Goal: Task Accomplishment & Management: Complete application form

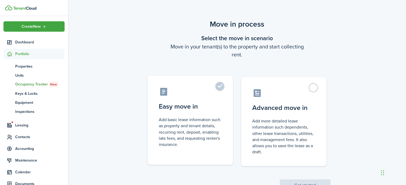
click at [219, 87] on label "Easy move in Add basic lease information such as property and tenant details, r…" at bounding box center [189, 120] width 85 height 89
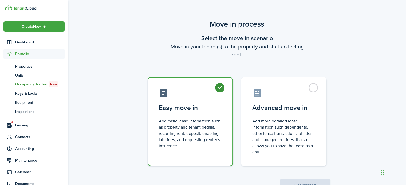
radio input "true"
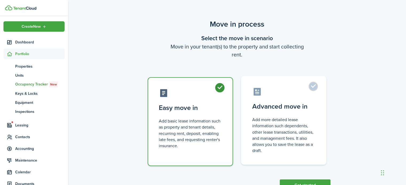
scroll to position [21, 0]
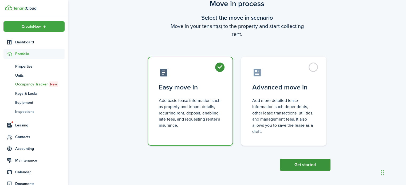
click at [304, 166] on button "Get started" at bounding box center [304, 165] width 51 height 12
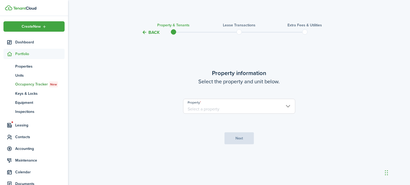
click at [234, 104] on input "Property" at bounding box center [239, 106] width 112 height 15
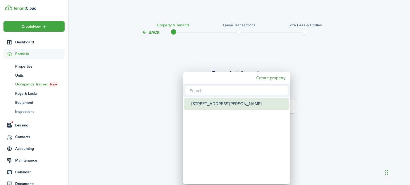
click at [214, 104] on div "[STREET_ADDRESS][PERSON_NAME]" at bounding box center [238, 104] width 94 height 12
type input "[STREET_ADDRESS][PERSON_NAME]"
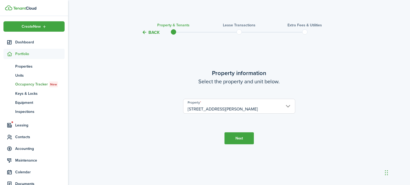
click at [235, 136] on button "Next" at bounding box center [238, 139] width 29 height 12
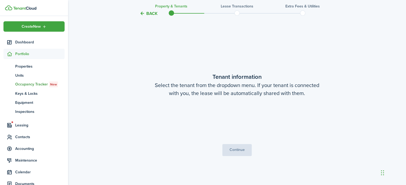
scroll to position [150, 0]
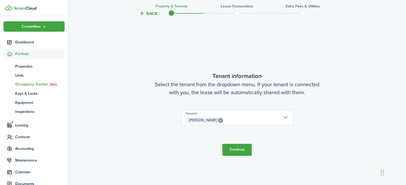
click at [287, 117] on span "[PERSON_NAME]" at bounding box center [236, 120] width 111 height 9
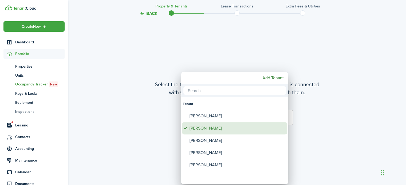
click at [214, 129] on div "[PERSON_NAME]" at bounding box center [236, 128] width 94 height 12
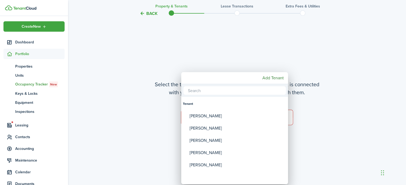
click at [330, 110] on div at bounding box center [202, 92] width 491 height 271
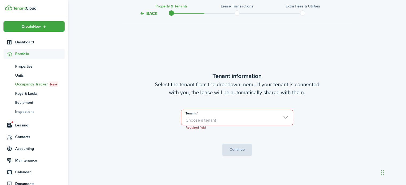
click at [282, 122] on span "Choose a tenant" at bounding box center [236, 120] width 111 height 9
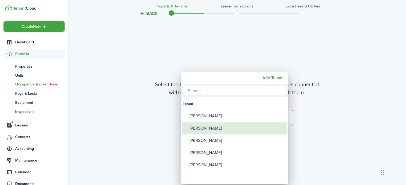
click at [208, 129] on div "[PERSON_NAME]" at bounding box center [236, 128] width 94 height 12
type input "[PERSON_NAME]"
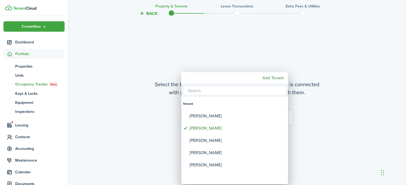
click at [325, 120] on div at bounding box center [202, 92] width 491 height 271
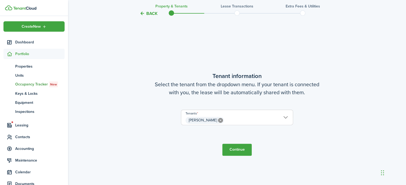
click at [240, 150] on button "Continue" at bounding box center [236, 150] width 29 height 12
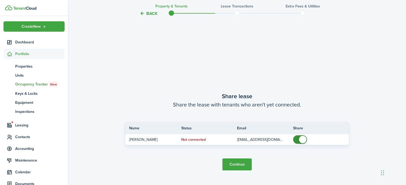
scroll to position [335, 0]
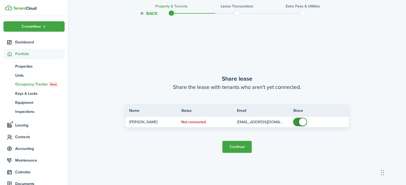
click at [237, 148] on button "Continue" at bounding box center [236, 147] width 29 height 12
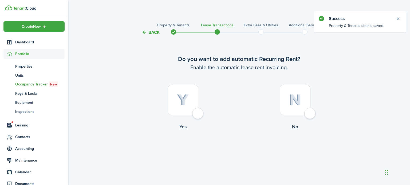
click at [197, 115] on div at bounding box center [182, 100] width 31 height 31
radio input "true"
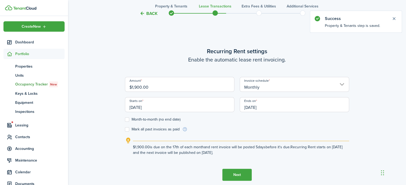
scroll to position [150, 0]
drag, startPoint x: 163, startPoint y: 87, endPoint x: 118, endPoint y: 85, distance: 44.8
click at [118, 85] on div "Back Property & Tenants Lease Transactions Extra fees & Utilities Additional Se…" at bounding box center [237, 37] width 338 height 337
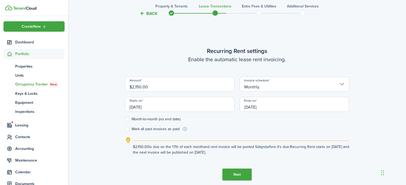
drag, startPoint x: 160, startPoint y: 105, endPoint x: 131, endPoint y: 105, distance: 29.3
click at [131, 105] on input "[DATE]" at bounding box center [179, 104] width 109 height 15
type input "$2,150.00"
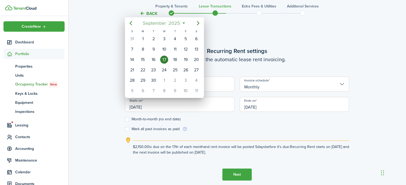
click at [183, 23] on mbsc-button "[DATE]" at bounding box center [161, 23] width 44 height 10
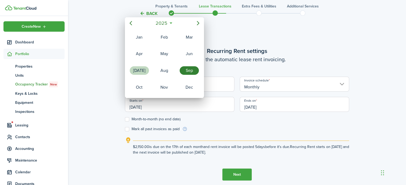
click at [145, 80] on div "Oct" at bounding box center [139, 87] width 21 height 16
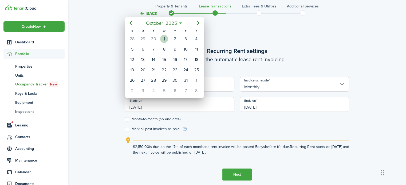
click at [165, 36] on div "1" at bounding box center [164, 39] width 8 height 8
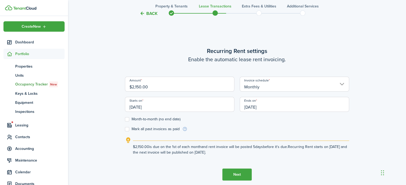
click at [152, 107] on input "[DATE]" at bounding box center [179, 104] width 109 height 15
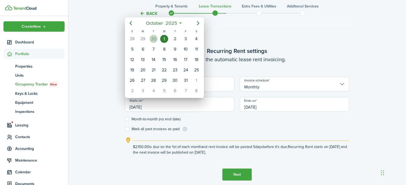
click at [155, 37] on div "30" at bounding box center [153, 39] width 8 height 8
type input "[DATE]"
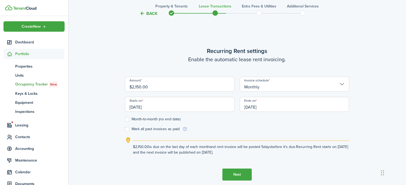
click at [288, 106] on input "[DATE]" at bounding box center [293, 104] width 109 height 15
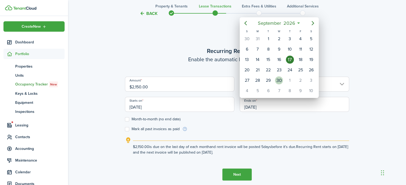
click at [279, 75] on div "30" at bounding box center [278, 80] width 11 height 10
type input "[DATE]"
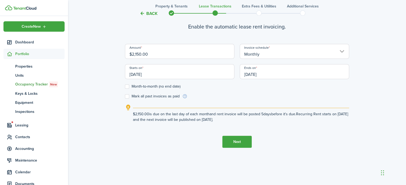
scroll to position [182, 0]
click at [156, 72] on input "[DATE]" at bounding box center [179, 71] width 109 height 15
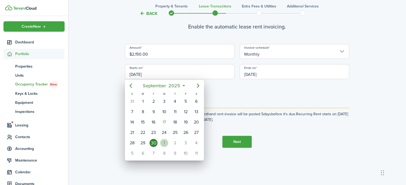
click at [165, 139] on div "1" at bounding box center [164, 143] width 8 height 8
type input "[DATE]"
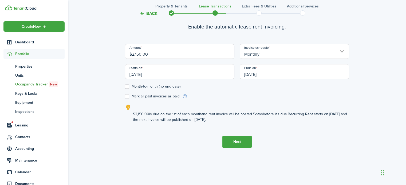
scroll to position [0, 0]
click at [273, 74] on input "[DATE]" at bounding box center [293, 71] width 109 height 15
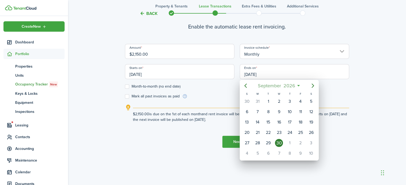
click at [350, 125] on div at bounding box center [202, 92] width 491 height 271
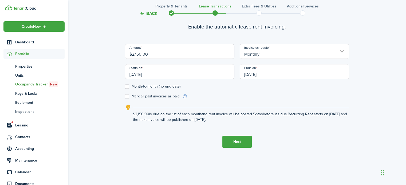
click at [235, 142] on button "Next" at bounding box center [236, 142] width 29 height 12
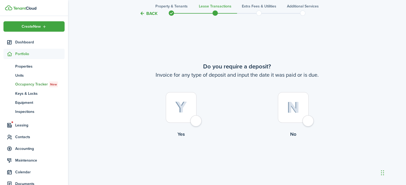
scroll to position [335, 0]
click at [194, 118] on div at bounding box center [181, 107] width 31 height 31
radio input "true"
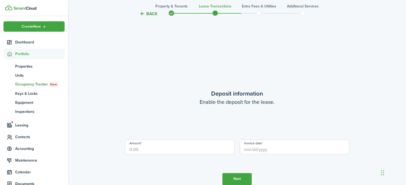
scroll to position [520, 0]
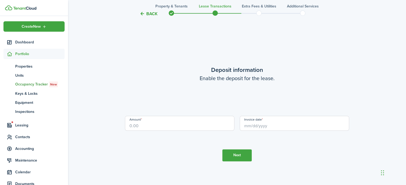
drag, startPoint x: 150, startPoint y: 129, endPoint x: 107, endPoint y: 129, distance: 43.2
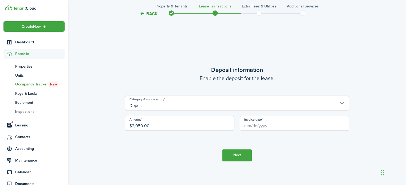
click at [246, 127] on input "Invoice date" at bounding box center [293, 123] width 109 height 15
type input "$2,050.00"
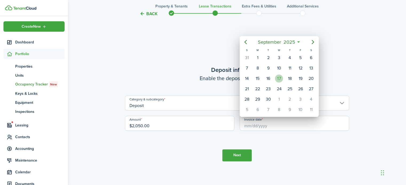
click at [279, 79] on div "17" at bounding box center [279, 79] width 8 height 8
type input "[DATE]"
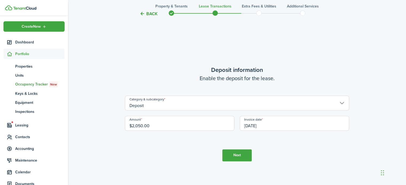
click at [235, 159] on button "Next" at bounding box center [236, 156] width 29 height 12
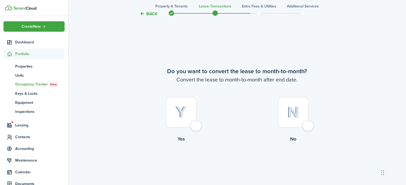
scroll to position [706, 0]
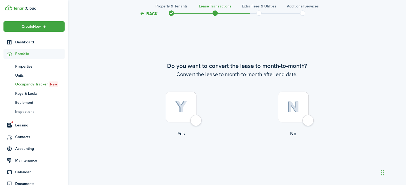
click at [195, 121] on div at bounding box center [181, 107] width 31 height 31
radio input "true"
click at [235, 154] on button "Continue" at bounding box center [236, 159] width 29 height 12
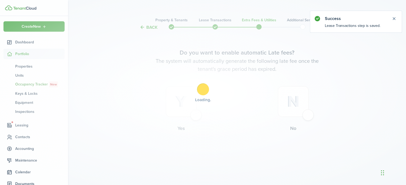
scroll to position [0, 0]
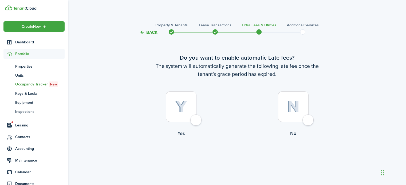
click at [196, 121] on div at bounding box center [181, 106] width 31 height 31
radio input "true"
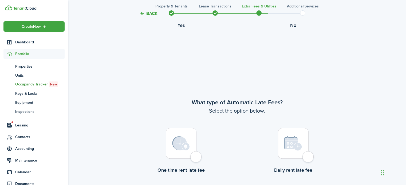
scroll to position [155, 0]
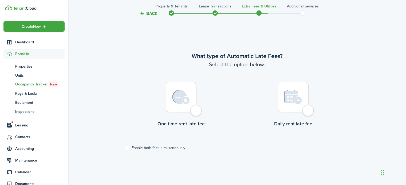
click at [196, 113] on div at bounding box center [181, 97] width 31 height 31
radio input "true"
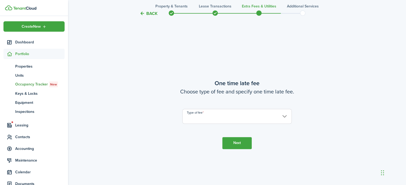
scroll to position [340, 0]
click at [210, 115] on input "Type of fee" at bounding box center [236, 116] width 109 height 15
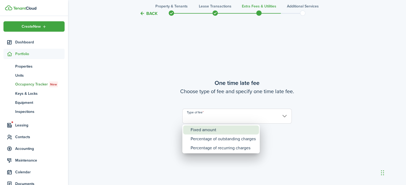
click at [208, 130] on div "Fixed amount" at bounding box center [222, 130] width 65 height 9
type input "Fixed amount"
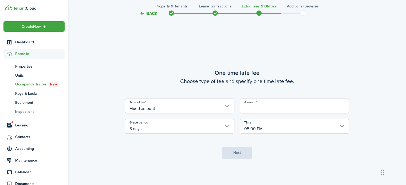
click at [281, 103] on input "Amount" at bounding box center [293, 106] width 109 height 15
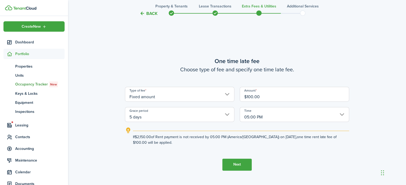
scroll to position [350, 0]
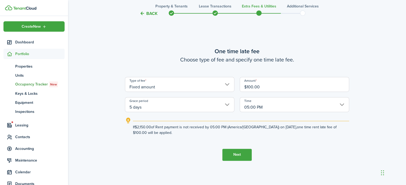
type input "$100.00"
click at [237, 152] on button "Next" at bounding box center [236, 155] width 29 height 12
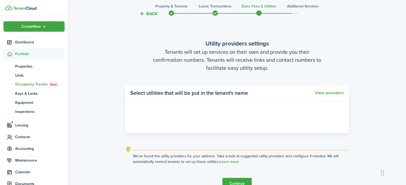
scroll to position [525, 0]
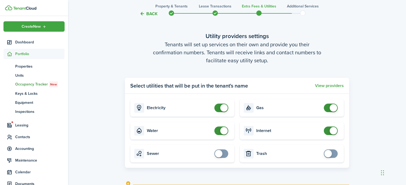
checkbox input "true"
click at [224, 153] on span at bounding box center [220, 154] width 5 height 9
checkbox input "true"
click at [333, 153] on span at bounding box center [330, 154] width 5 height 9
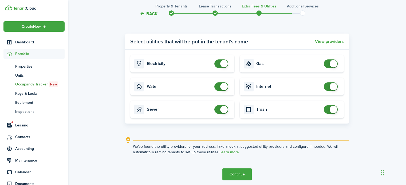
scroll to position [570, 0]
click at [236, 176] on button "Continue" at bounding box center [236, 175] width 29 height 12
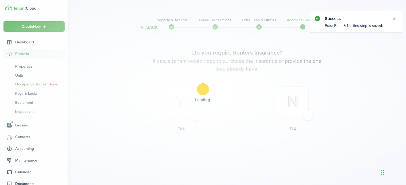
scroll to position [0, 0]
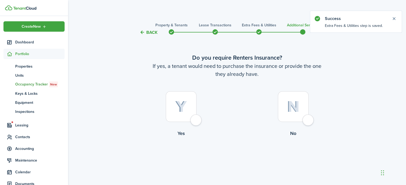
click at [196, 118] on div at bounding box center [181, 106] width 31 height 31
radio input "true"
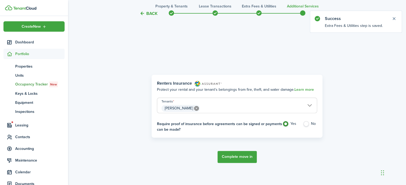
scroll to position [155, 0]
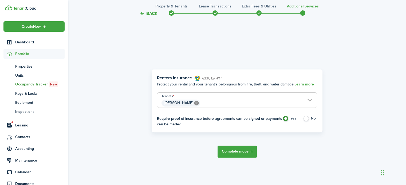
click at [304, 120] on label "No" at bounding box center [310, 120] width 14 height 8
radio input "false"
radio input "true"
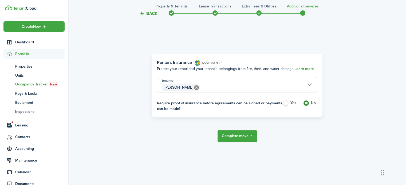
scroll to position [179, 0]
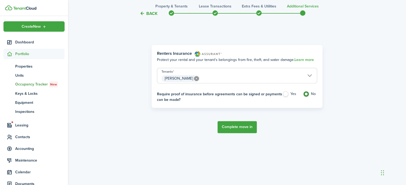
click at [236, 126] on button "Complete move in" at bounding box center [236, 127] width 39 height 12
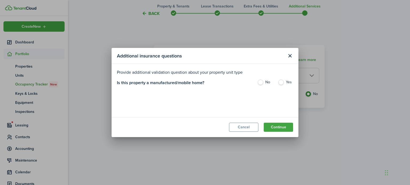
click at [279, 83] on label "Yes" at bounding box center [285, 84] width 15 height 8
radio input "true"
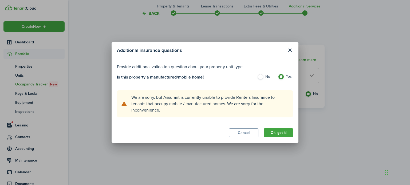
click at [260, 77] on label "No" at bounding box center [264, 78] width 15 height 8
radio input "true"
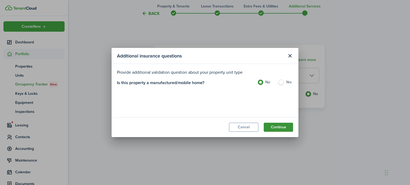
click at [282, 127] on button "Continue" at bounding box center [277, 127] width 29 height 9
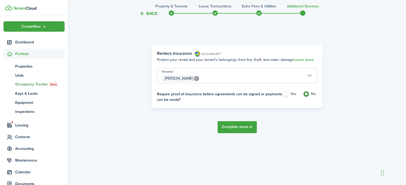
click at [234, 129] on button "Complete move in" at bounding box center [236, 127] width 39 height 12
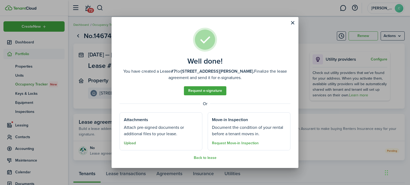
click at [128, 143] on button "Upload" at bounding box center [130, 143] width 12 height 4
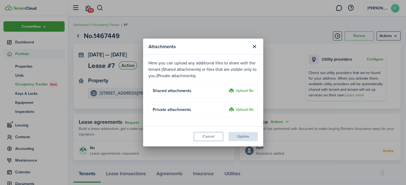
click at [239, 90] on label "Upload file" at bounding box center [241, 91] width 25 height 6
click at [227, 88] on input "Upload file" at bounding box center [227, 88] width 0 height 0
click at [256, 45] on button "Close modal" at bounding box center [254, 46] width 9 height 9
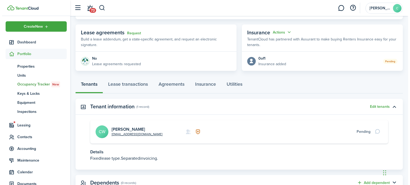
scroll to position [110, 0]
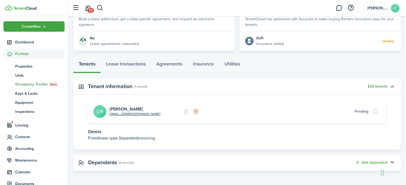
click at [383, 86] on button "Edit tenants" at bounding box center [377, 87] width 20 height 4
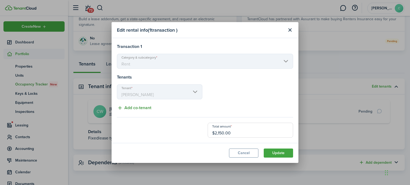
click at [134, 109] on button "Add co-tenant" at bounding box center [134, 108] width 34 height 7
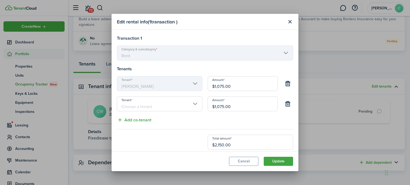
click at [187, 105] on input "Tenant" at bounding box center [159, 104] width 85 height 15
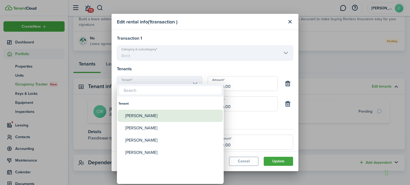
click at [163, 116] on div "[PERSON_NAME]" at bounding box center [172, 116] width 94 height 12
type input "[PERSON_NAME]"
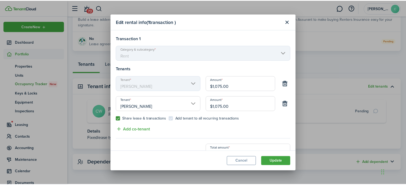
scroll to position [13, 0]
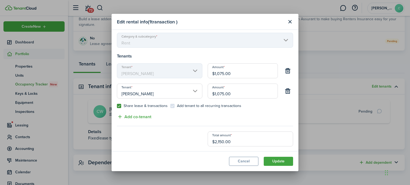
drag, startPoint x: 263, startPoint y: 93, endPoint x: 203, endPoint y: 91, distance: 60.0
click at [205, 91] on div "Amount $1,075.00" at bounding box center [242, 94] width 75 height 20
click at [280, 161] on button "Update" at bounding box center [277, 161] width 29 height 9
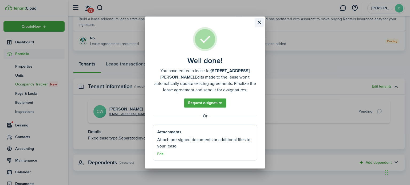
click at [259, 23] on button "Close modal" at bounding box center [258, 22] width 9 height 9
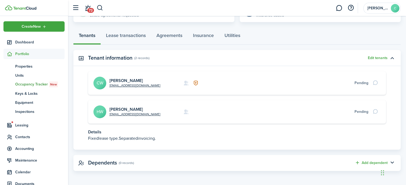
scroll to position [139, 0]
click at [377, 58] on button "Edit tenants" at bounding box center [377, 58] width 20 height 4
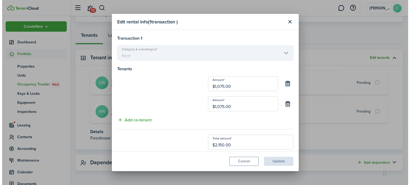
scroll to position [133, 0]
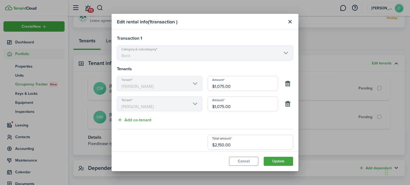
drag, startPoint x: 251, startPoint y: 87, endPoint x: 200, endPoint y: 87, distance: 50.7
click at [200, 87] on div "Tenant [PERSON_NAME] Amount $1,075.00" at bounding box center [204, 86] width 181 height 20
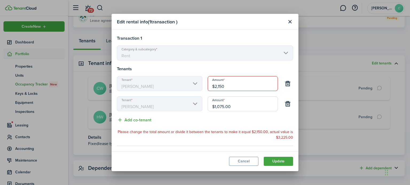
type input "$2,150.00"
drag, startPoint x: 246, startPoint y: 106, endPoint x: 199, endPoint y: 99, distance: 47.2
click at [199, 99] on div "Tenant [PERSON_NAME] Amount $1,075.00" at bounding box center [204, 107] width 181 height 20
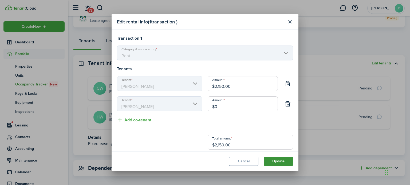
type input "$0.00"
click at [273, 161] on button "Update" at bounding box center [277, 161] width 29 height 9
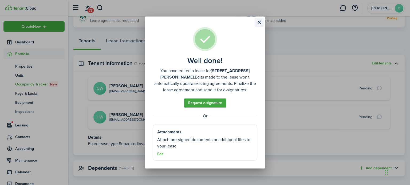
click at [261, 24] on button "Close modal" at bounding box center [258, 22] width 9 height 9
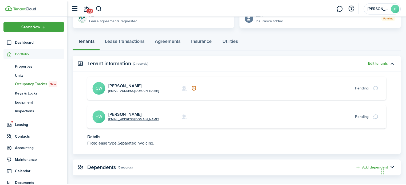
scroll to position [139, 0]
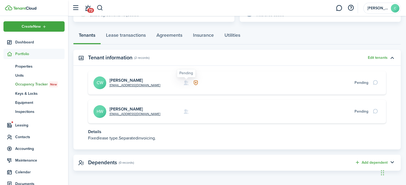
click at [187, 81] on icon at bounding box center [186, 82] width 6 height 5
click at [373, 162] on button "Add dependent" at bounding box center [370, 163] width 33 height 6
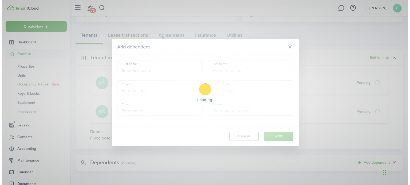
scroll to position [133, 0]
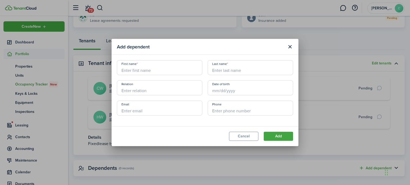
click at [143, 68] on input "First name" at bounding box center [159, 67] width 85 height 15
type input "[PERSON_NAME]"
type input "son"
click at [225, 86] on input "Date of birth" at bounding box center [249, 88] width 85 height 15
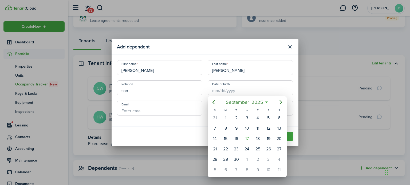
click at [147, 103] on div at bounding box center [204, 92] width 495 height 271
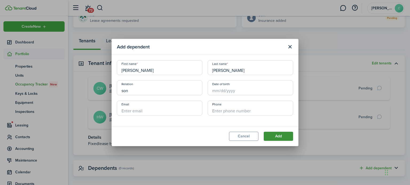
click at [281, 135] on button "Add" at bounding box center [277, 136] width 29 height 9
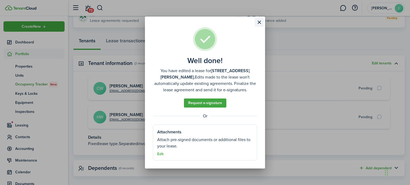
click at [259, 23] on button "Close modal" at bounding box center [258, 22] width 9 height 9
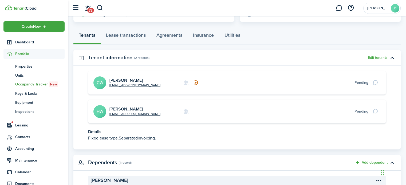
scroll to position [179, 0]
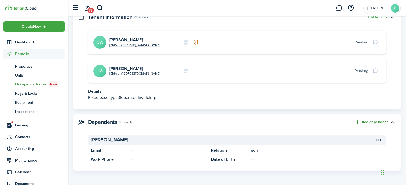
click at [367, 123] on button "Add dependent" at bounding box center [370, 122] width 33 height 6
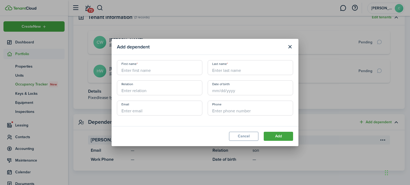
click at [143, 69] on input "First name" at bounding box center [159, 67] width 85 height 15
type input "Grace"
type input "[PERSON_NAME]"
click at [132, 91] on input "Relation" at bounding box center [159, 88] width 85 height 15
type input "daughter"
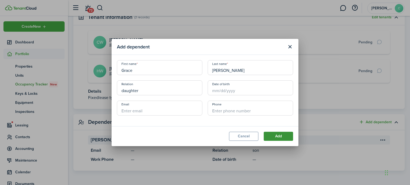
click at [280, 134] on button "Add" at bounding box center [277, 136] width 29 height 9
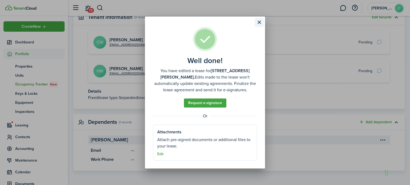
click at [258, 23] on button "Close modal" at bounding box center [258, 22] width 9 height 9
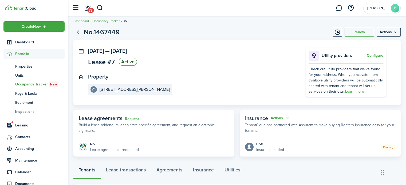
scroll to position [0, 0]
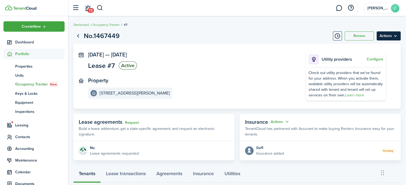
click at [396, 37] on menu-btn "Actions" at bounding box center [388, 35] width 24 height 9
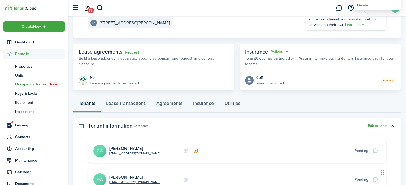
scroll to position [71, 0]
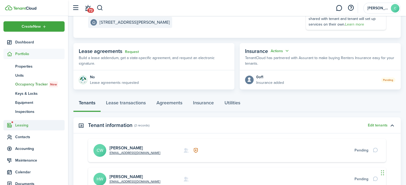
click at [25, 123] on span "Leasing" at bounding box center [39, 126] width 49 height 6
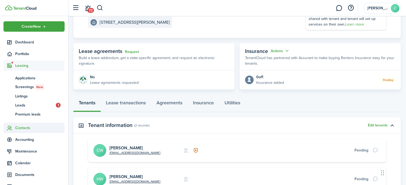
click at [23, 129] on span "Contacts" at bounding box center [39, 128] width 49 height 6
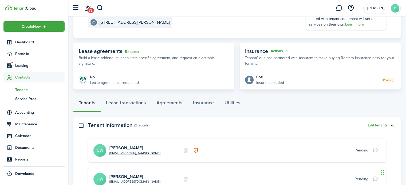
click at [26, 87] on span "Tenants" at bounding box center [39, 90] width 49 height 6
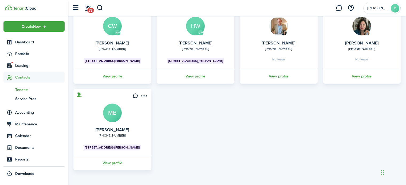
scroll to position [57, 0]
click at [110, 77] on link "View profile" at bounding box center [112, 76] width 79 height 15
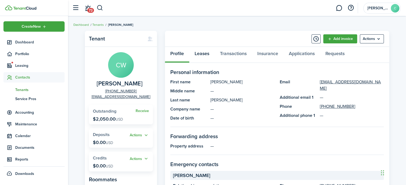
click at [200, 53] on link "Leases" at bounding box center [201, 55] width 25 height 16
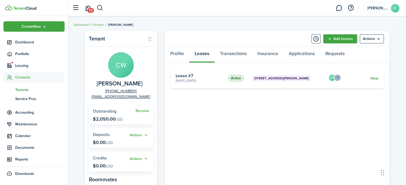
click at [376, 78] on link "View" at bounding box center [374, 79] width 8 height 6
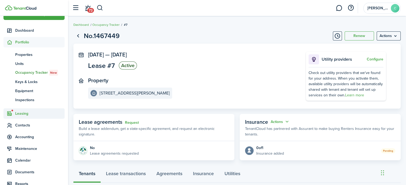
scroll to position [13, 0]
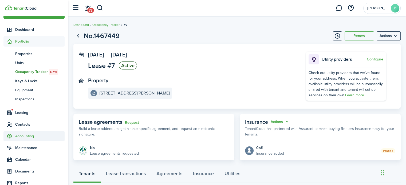
click at [26, 134] on span "Accounting" at bounding box center [39, 137] width 49 height 6
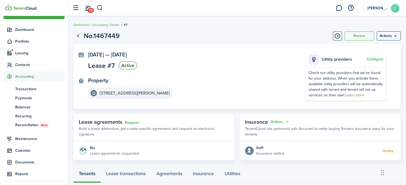
click at [22, 77] on span "Accounting" at bounding box center [39, 77] width 49 height 6
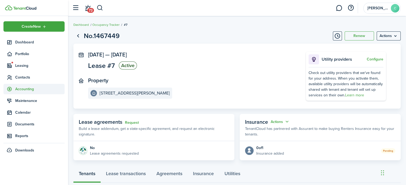
scroll to position [0, 0]
click at [22, 77] on span "Contacts" at bounding box center [39, 78] width 49 height 6
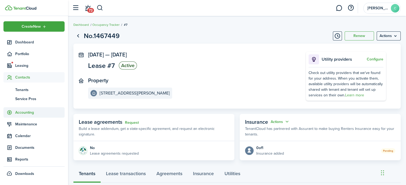
click at [23, 113] on span "Accounting" at bounding box center [39, 113] width 49 height 6
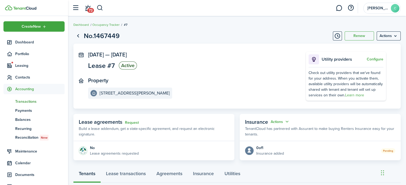
click at [23, 101] on span "Transactions" at bounding box center [39, 102] width 49 height 6
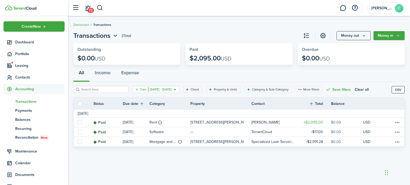
click at [177, 89] on icon "Open filter" at bounding box center [175, 89] width 5 height 4
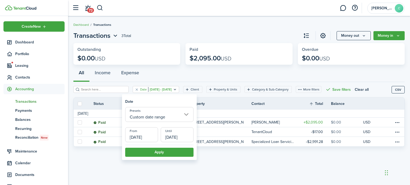
click at [191, 112] on input "Custom date range" at bounding box center [159, 114] width 68 height 15
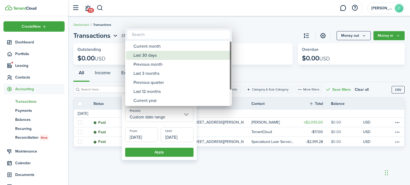
click at [162, 54] on div "Last 30 days" at bounding box center [180, 55] width 94 height 9
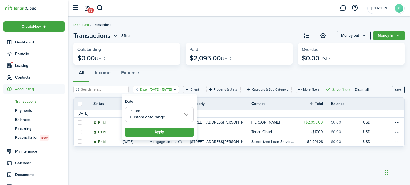
type input "Last 30 days"
click at [157, 132] on button "Apply" at bounding box center [159, 132] width 68 height 9
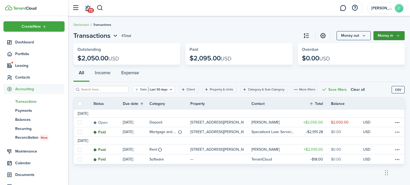
click at [381, 34] on button "Money in" at bounding box center [388, 35] width 31 height 9
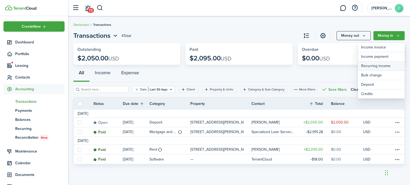
click at [366, 64] on link "Recurring income" at bounding box center [381, 66] width 47 height 9
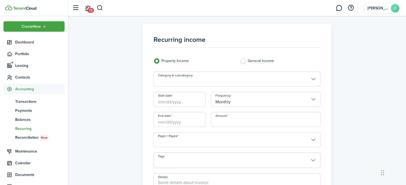
click at [226, 79] on input "Category & subcategory" at bounding box center [236, 79] width 167 height 15
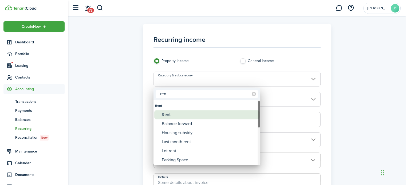
type input "ren"
click at [183, 114] on div "Rent" at bounding box center [209, 114] width 94 height 9
type input "Rent"
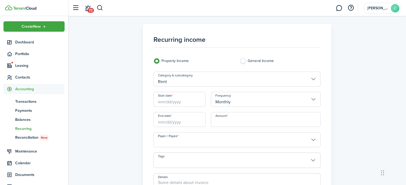
click at [162, 102] on input "Start date" at bounding box center [179, 99] width 52 height 15
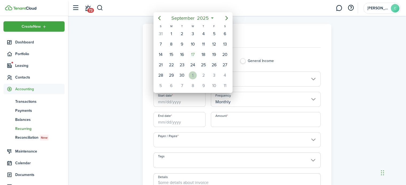
click at [191, 75] on div "1" at bounding box center [193, 75] width 8 height 8
type input "[DATE]"
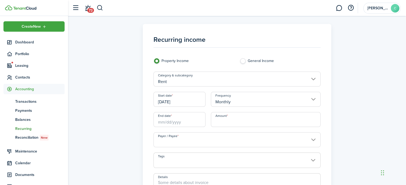
click at [162, 124] on input "End date" at bounding box center [179, 119] width 52 height 15
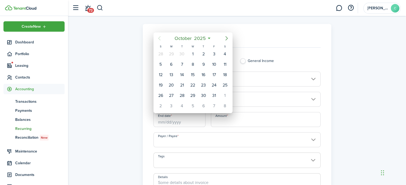
click at [227, 38] on icon "Next page" at bounding box center [226, 38] width 2 height 4
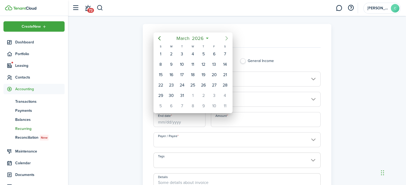
click at [227, 38] on icon "Next page" at bounding box center [226, 38] width 2 height 4
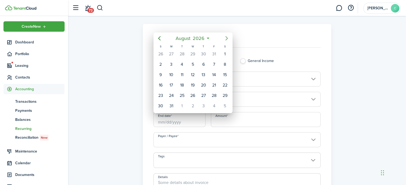
click at [227, 38] on icon "Next page" at bounding box center [226, 38] width 2 height 4
click at [194, 92] on div "30" at bounding box center [193, 96] width 8 height 8
type input "[DATE]"
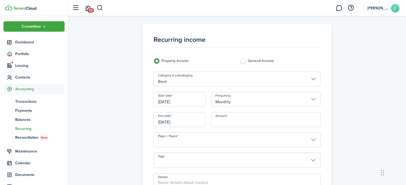
click at [224, 117] on input "Amount" at bounding box center [266, 119] width 110 height 15
click at [247, 139] on input "Payer / Payee" at bounding box center [236, 140] width 167 height 15
type input "$2,150.00"
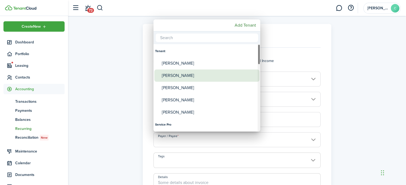
click at [190, 77] on div "[PERSON_NAME]" at bounding box center [209, 76] width 94 height 12
type input "[PERSON_NAME]"
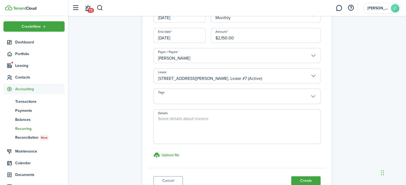
scroll to position [85, 0]
click at [305, 177] on button "Create" at bounding box center [305, 180] width 29 height 9
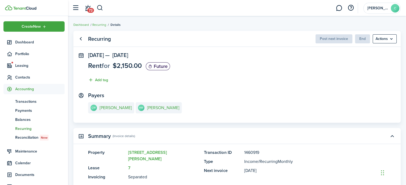
click at [24, 128] on span "Recurring" at bounding box center [39, 129] width 49 height 6
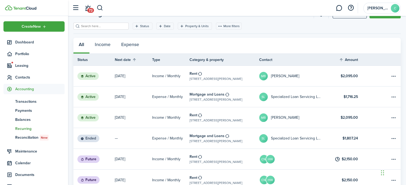
scroll to position [42, 0]
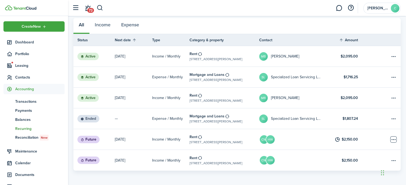
click at [391, 140] on table-menu-btn-icon "Open menu" at bounding box center [393, 140] width 6 height 6
click at [373, 142] on link at bounding box center [370, 139] width 8 height 21
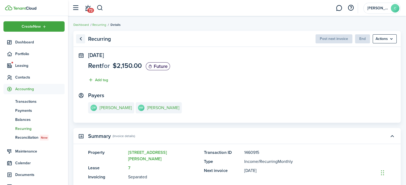
click at [80, 40] on link "Go back" at bounding box center [80, 38] width 9 height 9
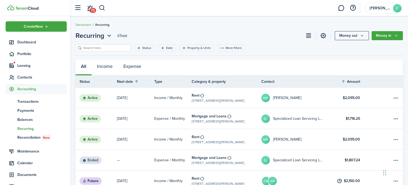
scroll to position [42, 0]
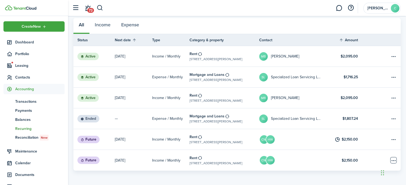
click at [391, 159] on table-menu-btn-icon "Open menu" at bounding box center [393, 160] width 6 height 6
click at [355, 180] on button "Delete" at bounding box center [373, 179] width 47 height 9
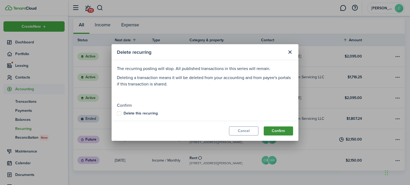
click at [282, 131] on button "Confirm" at bounding box center [277, 131] width 29 height 9
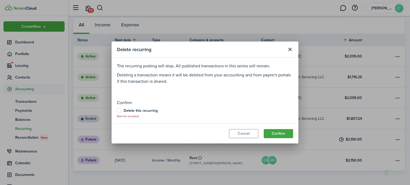
click at [119, 111] on label "Delete this recurring" at bounding box center [137, 111] width 41 height 4
click at [117, 114] on input "Delete this recurring" at bounding box center [117, 114] width 0 height 0
checkbox input "true"
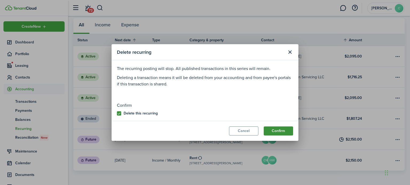
click at [281, 129] on button "Confirm" at bounding box center [277, 131] width 29 height 9
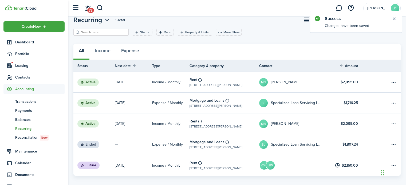
scroll to position [21, 0]
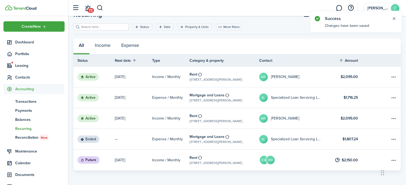
click at [23, 128] on span "Recurring" at bounding box center [39, 129] width 49 height 6
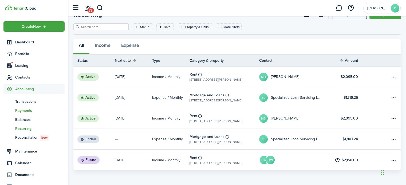
click at [28, 110] on span "Payments" at bounding box center [39, 111] width 49 height 6
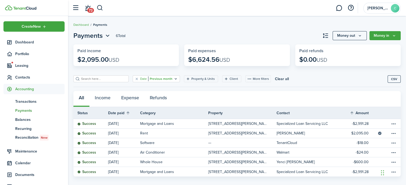
click at [173, 79] on icon "Open filter" at bounding box center [175, 79] width 5 height 4
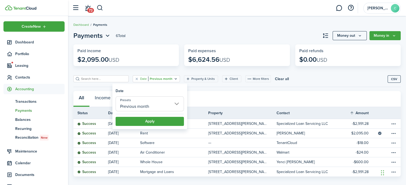
click at [181, 105] on input "Previous month" at bounding box center [149, 104] width 68 height 15
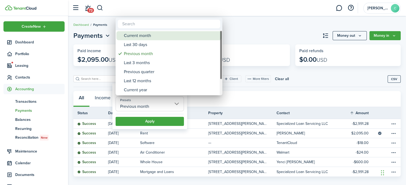
click at [145, 35] on div "Current month" at bounding box center [171, 35] width 94 height 9
type input "Current month"
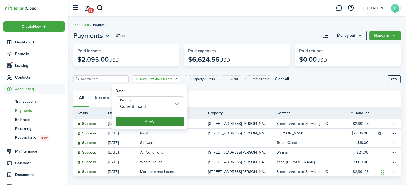
click at [153, 121] on button "Apply" at bounding box center [149, 121] width 68 height 9
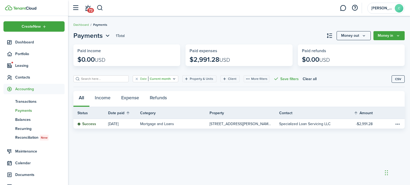
click at [172, 77] on icon "Open filter" at bounding box center [174, 79] width 5 height 4
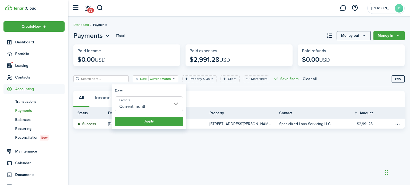
click at [174, 102] on input "Current month" at bounding box center [149, 104] width 68 height 15
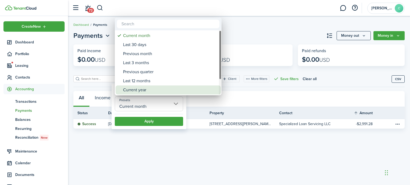
click at [145, 88] on div "Current year" at bounding box center [170, 90] width 94 height 9
type input "Current year"
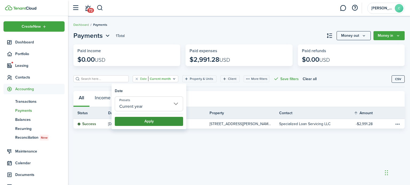
click at [148, 122] on button "Apply" at bounding box center [149, 121] width 68 height 9
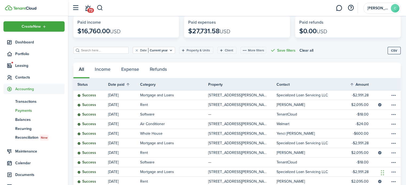
scroll to position [8, 0]
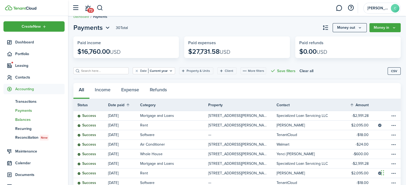
click at [22, 120] on span "Balances" at bounding box center [39, 120] width 49 height 6
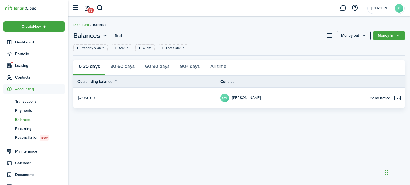
click at [398, 97] on table-menu-btn-icon "Open menu" at bounding box center [397, 98] width 6 height 6
click at [379, 97] on link "Send notice" at bounding box center [380, 98] width 20 height 6
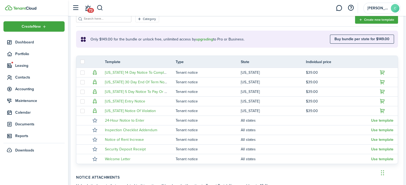
scroll to position [109, 0]
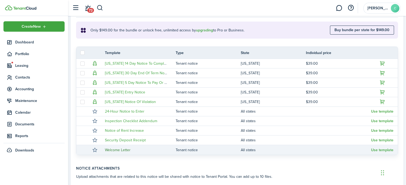
click at [129, 149] on link "Welcome Letter" at bounding box center [118, 150] width 26 height 6
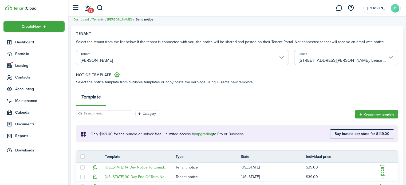
scroll to position [0, 0]
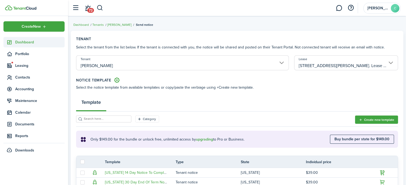
click at [21, 42] on span "Dashboard" at bounding box center [39, 42] width 49 height 6
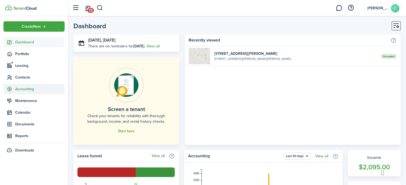
click at [33, 87] on span "Accounting" at bounding box center [39, 89] width 49 height 6
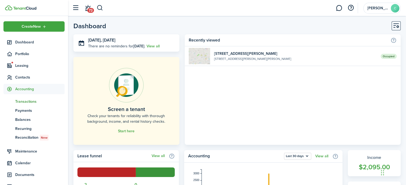
click at [30, 100] on span "Transactions" at bounding box center [39, 102] width 49 height 6
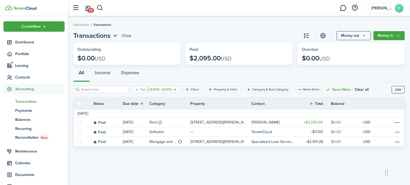
click at [177, 89] on icon "Open filter" at bounding box center [175, 89] width 5 height 4
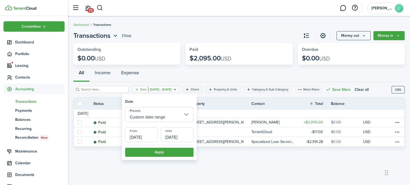
click at [189, 115] on input "Custom date range" at bounding box center [159, 114] width 68 height 15
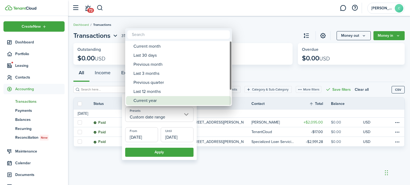
click at [164, 101] on div "Current year" at bounding box center [180, 100] width 94 height 9
type input "Current year"
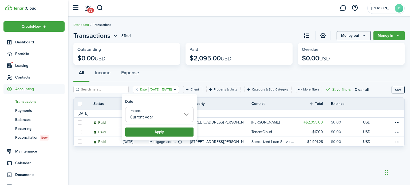
click at [158, 134] on button "Apply" at bounding box center [159, 132] width 68 height 9
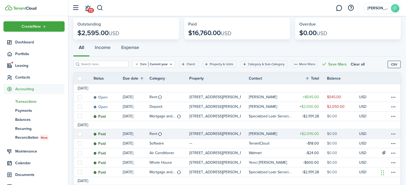
scroll to position [20, 0]
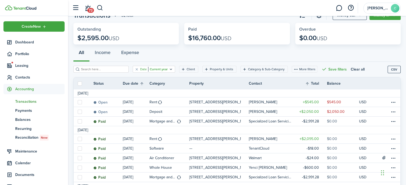
click at [169, 69] on icon "Open filter" at bounding box center [171, 69] width 5 height 4
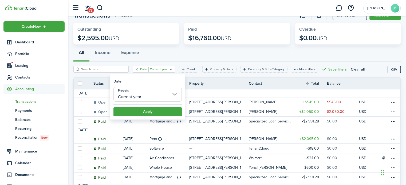
click at [173, 94] on input "Current year" at bounding box center [147, 94] width 68 height 15
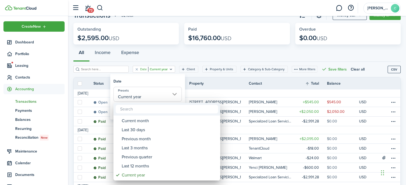
click at [173, 94] on div at bounding box center [202, 92] width 491 height 271
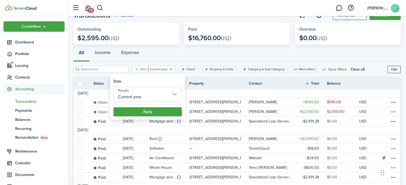
click at [216, 85] on th "Property" at bounding box center [218, 84] width 59 height 6
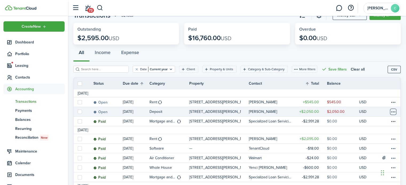
click at [391, 111] on table-menu-btn-icon at bounding box center [393, 112] width 6 height 6
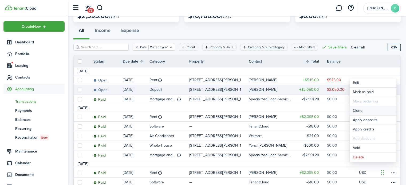
scroll to position [43, 0]
click at [161, 25] on div "All Income Expense" at bounding box center [236, 31] width 327 height 16
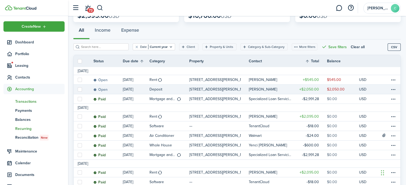
click at [26, 127] on span "Recurring" at bounding box center [39, 129] width 49 height 6
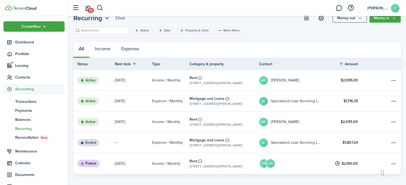
scroll to position [21, 0]
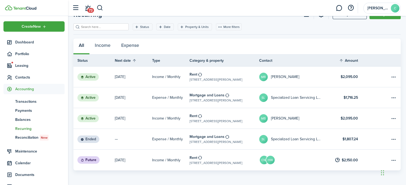
click at [392, 160] on iframe "Chat Widget" at bounding box center [392, 173] width 27 height 26
click at [393, 158] on table-menu-btn-icon "Open menu" at bounding box center [393, 160] width 6 height 6
click at [287, 176] on dashboard-content "Dashboard Recurring Recurring 5 Total Money out Money in Status Date Property &…" at bounding box center [237, 82] width 338 height 206
click at [390, 78] on table-menu-btn-icon "Open menu" at bounding box center [393, 77] width 6 height 6
click at [310, 118] on link "MB [PERSON_NAME]" at bounding box center [294, 118] width 70 height 21
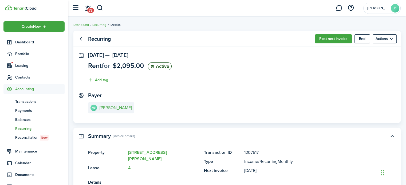
click at [96, 39] on panel-main-title "Recurring" at bounding box center [99, 39] width 23 height 6
click at [22, 102] on span "Transactions" at bounding box center [39, 102] width 49 height 6
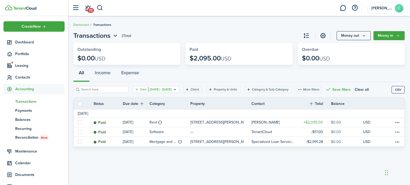
click at [177, 89] on icon "Open filter" at bounding box center [175, 89] width 5 height 4
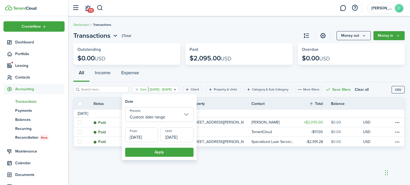
click at [188, 114] on input "Custom date range" at bounding box center [159, 114] width 68 height 15
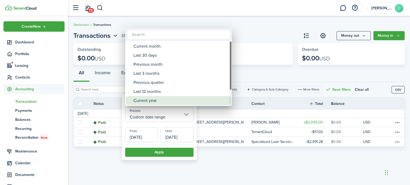
click at [147, 99] on div "Current year" at bounding box center [180, 100] width 94 height 9
type input "Current year"
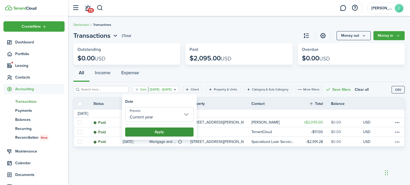
click at [154, 130] on button "Apply" at bounding box center [159, 132] width 68 height 9
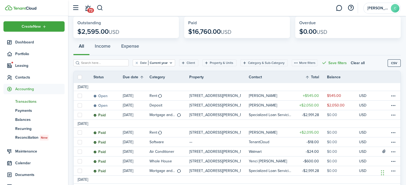
scroll to position [36, 0]
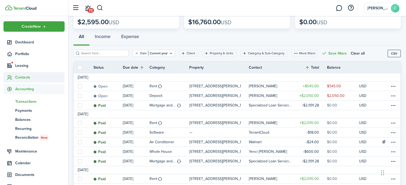
click at [19, 76] on span "Contacts" at bounding box center [39, 78] width 49 height 6
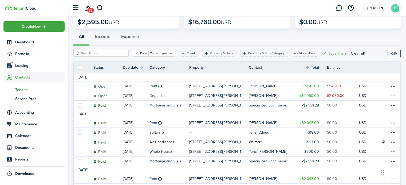
click at [24, 89] on span "Tenants" at bounding box center [39, 90] width 49 height 6
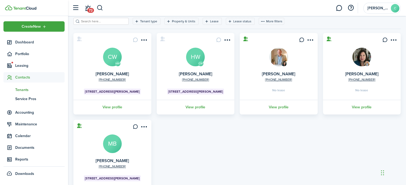
scroll to position [27, 0]
click at [113, 106] on link "View profile" at bounding box center [112, 106] width 79 height 15
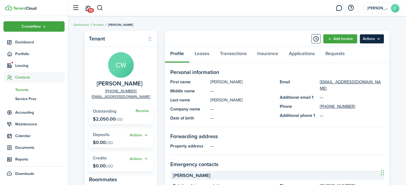
click at [369, 41] on menu-btn "Actions" at bounding box center [371, 38] width 24 height 9
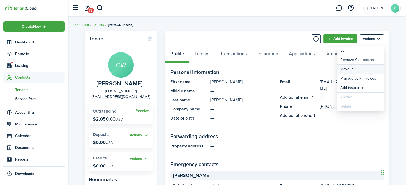
click at [348, 69] on link "Move in" at bounding box center [360, 69] width 47 height 9
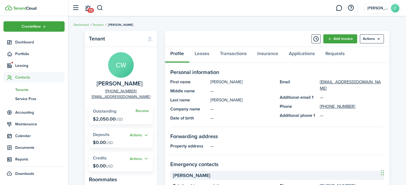
click at [19, 77] on span "Contacts" at bounding box center [39, 78] width 49 height 6
click at [18, 77] on span "Contacts" at bounding box center [39, 78] width 49 height 6
click at [22, 88] on span "Tenants" at bounding box center [39, 90] width 49 height 6
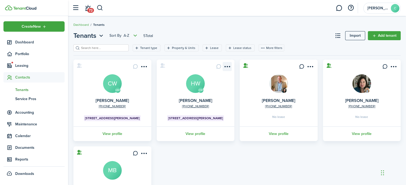
click at [225, 66] on menu-btn-icon "Open menu" at bounding box center [226, 66] width 9 height 9
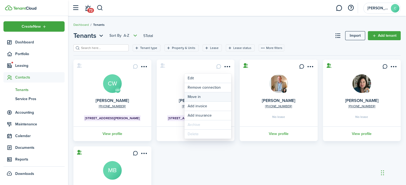
click at [195, 98] on link "Move in" at bounding box center [207, 97] width 47 height 9
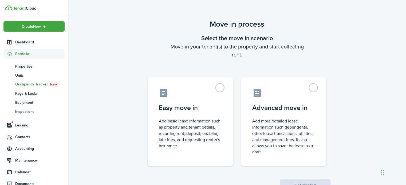
scroll to position [21, 0]
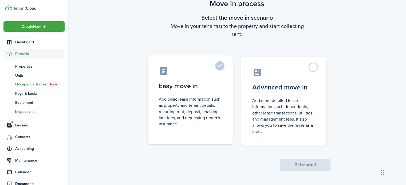
click at [221, 66] on label "Easy move in Add basic lease information such as property and tenant details, r…" at bounding box center [189, 99] width 85 height 89
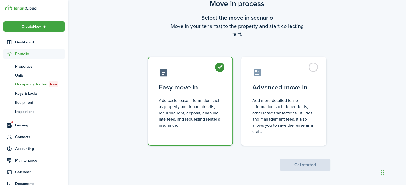
radio input "true"
click at [305, 165] on button "Get started" at bounding box center [304, 165] width 51 height 12
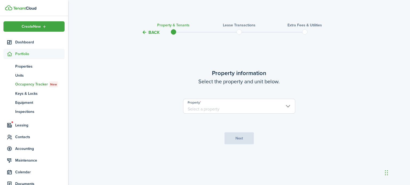
click at [245, 106] on input "Property" at bounding box center [239, 106] width 112 height 15
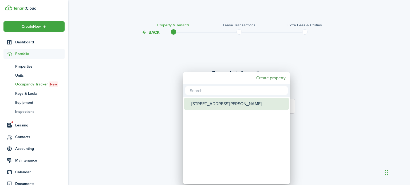
click at [219, 106] on div "[STREET_ADDRESS][PERSON_NAME]" at bounding box center [238, 104] width 94 height 12
type input "[STREET_ADDRESS][PERSON_NAME]"
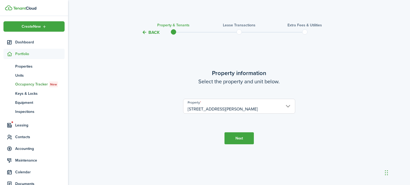
click at [232, 140] on button "Next" at bounding box center [238, 139] width 29 height 12
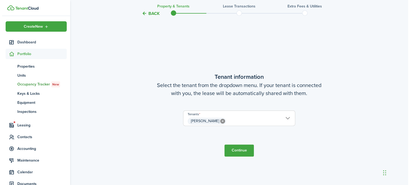
scroll to position [150, 0]
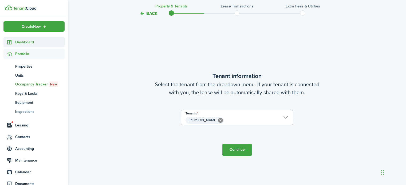
click at [23, 44] on span "Dashboard" at bounding box center [39, 42] width 49 height 6
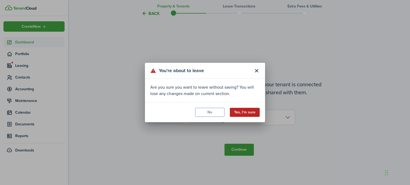
click at [242, 112] on button "Yes, I'm sure" at bounding box center [245, 112] width 30 height 9
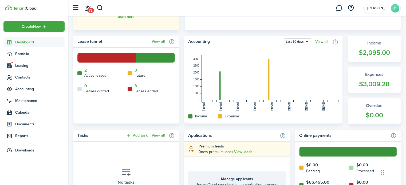
scroll to position [116, 0]
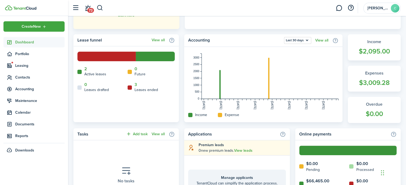
click at [86, 69] on link "2" at bounding box center [85, 69] width 3 height 5
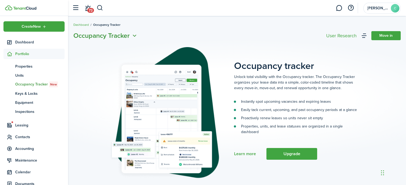
click at [137, 37] on icon "Open menu" at bounding box center [134, 36] width 7 height 7
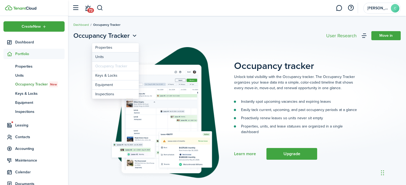
click at [106, 54] on link "Units" at bounding box center [115, 57] width 47 height 9
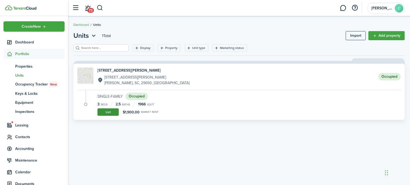
click at [106, 111] on link "List" at bounding box center [107, 112] width 21 height 7
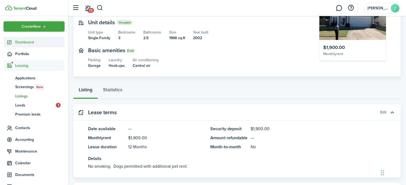
click at [23, 40] on span "Dashboard" at bounding box center [39, 42] width 49 height 6
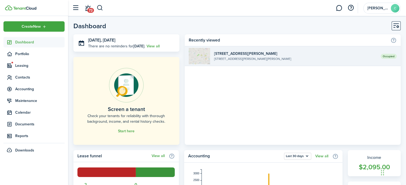
click at [231, 61] on widget-list-item-description "[STREET_ADDRESS][PERSON_NAME][PERSON_NAME]" at bounding box center [295, 59] width 162 height 5
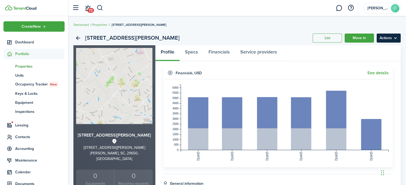
click at [392, 36] on menu-btn "Actions" at bounding box center [388, 38] width 24 height 9
click at [25, 42] on span "Dashboard" at bounding box center [39, 42] width 49 height 6
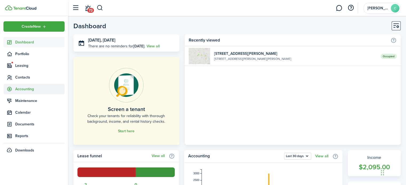
click at [23, 90] on span "Accounting" at bounding box center [39, 89] width 49 height 6
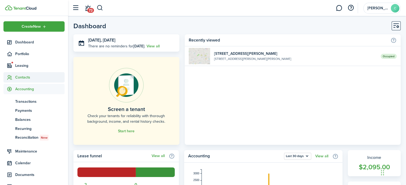
click at [20, 76] on span "Contacts" at bounding box center [39, 78] width 49 height 6
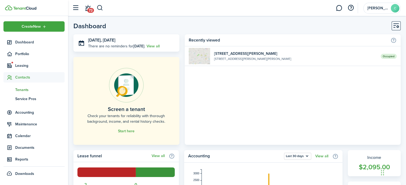
click at [19, 88] on span "Tenants" at bounding box center [39, 90] width 49 height 6
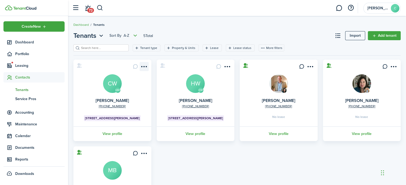
click at [143, 65] on menu-btn-icon "Open menu" at bounding box center [143, 66] width 9 height 9
click at [198, 169] on div "HW [PHONE_NUMBER] [PERSON_NAME] CW [STREET_ADDRESS][PERSON_NAME] View profile C…" at bounding box center [237, 144] width 332 height 169
click at [227, 67] on menu-btn-icon "Open menu" at bounding box center [226, 66] width 9 height 9
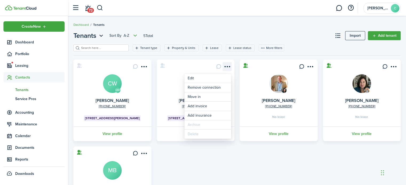
click at [227, 66] on menu-btn-icon "Open menu" at bounding box center [226, 66] width 9 height 9
